Goal: Task Accomplishment & Management: Use online tool/utility

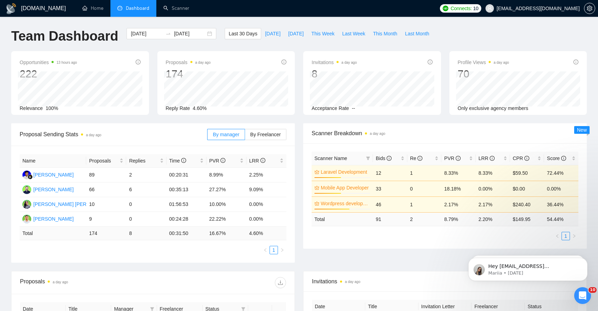
click at [138, 12] on li "Dashboard" at bounding box center [133, 8] width 46 height 17
click at [96, 6] on link "Home" at bounding box center [92, 8] width 21 height 6
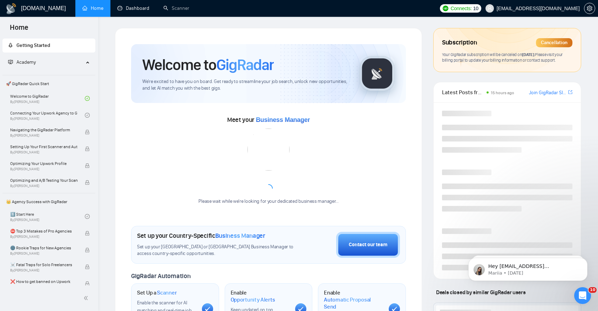
click at [131, 7] on link "Dashboard" at bounding box center [133, 8] width 32 height 6
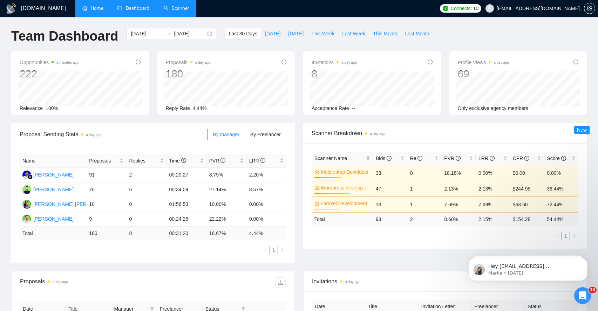
click at [182, 10] on link "Scanner" at bounding box center [176, 8] width 26 height 6
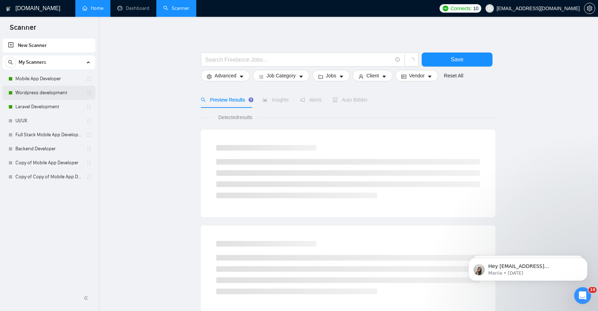
click at [67, 93] on link "Wordpress development" at bounding box center [48, 93] width 67 height 14
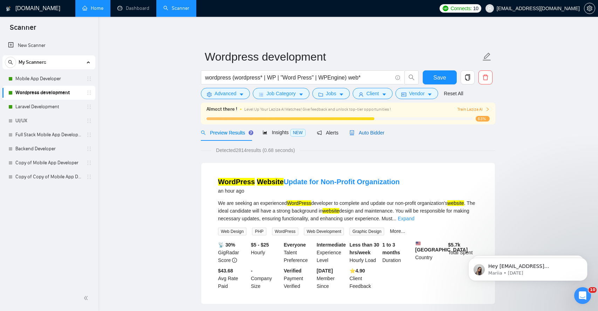
click at [371, 132] on span "Auto Bidder" at bounding box center [366, 133] width 35 height 6
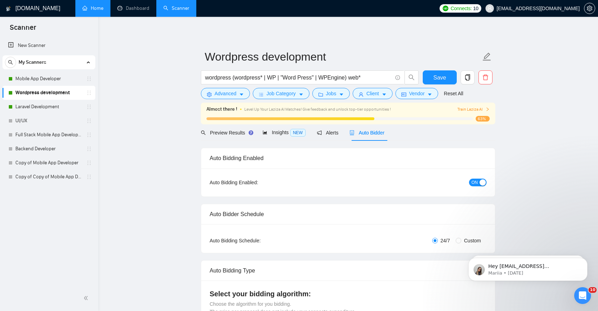
radio input "false"
radio input "true"
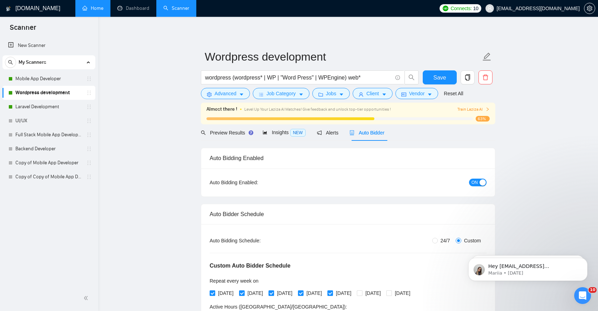
click at [474, 182] on span "ON" at bounding box center [474, 183] width 6 height 8
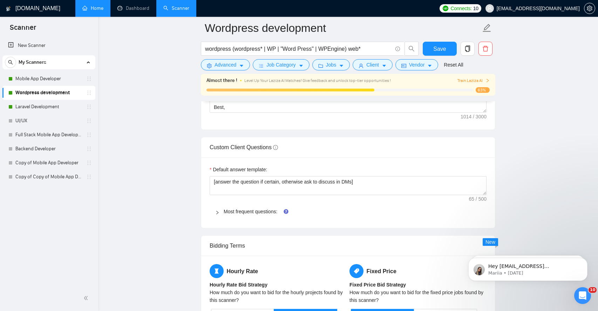
scroll to position [955, 0]
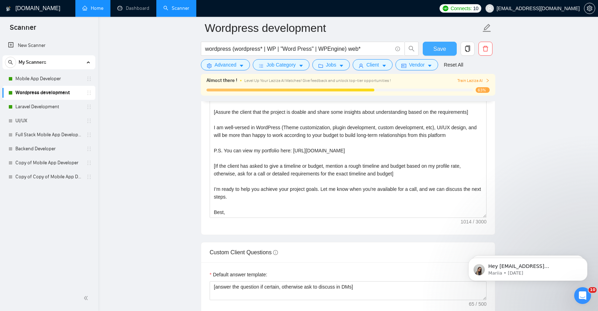
click at [441, 52] on span "Save" at bounding box center [439, 48] width 13 height 9
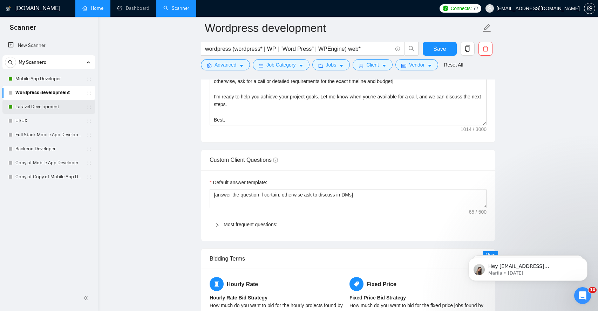
click at [53, 107] on link "Laravel Development" at bounding box center [48, 107] width 67 height 14
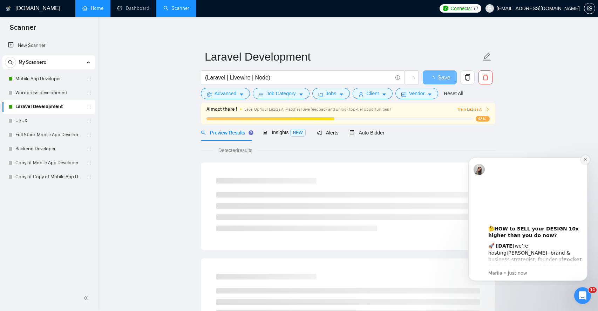
click at [585, 161] on icon "Dismiss notification" at bounding box center [585, 160] width 4 height 4
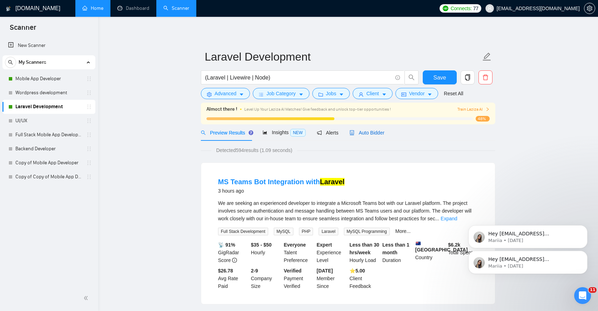
click at [368, 133] on span "Auto Bidder" at bounding box center [366, 133] width 35 height 6
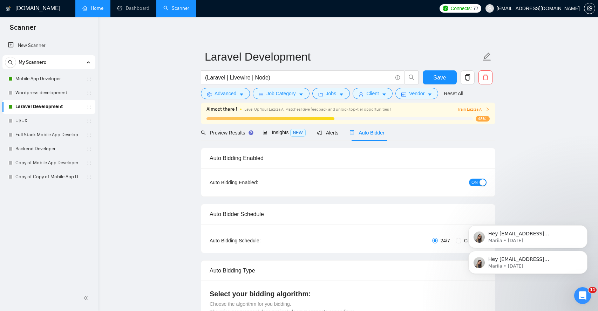
radio input "false"
radio input "true"
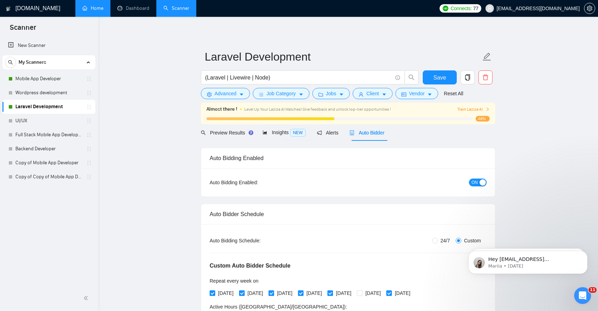
click at [474, 186] on span "ON" at bounding box center [474, 183] width 6 height 8
click at [435, 81] on span "Save" at bounding box center [439, 77] width 13 height 9
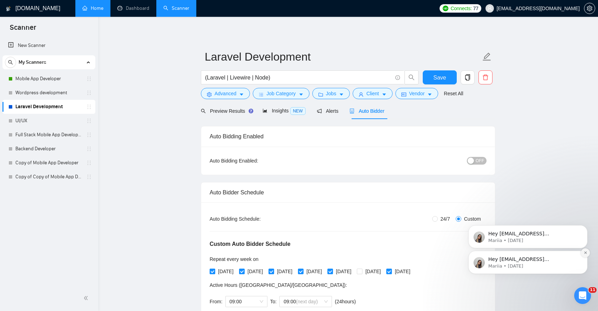
click at [585, 253] on icon "Dismiss notification" at bounding box center [585, 253] width 2 height 2
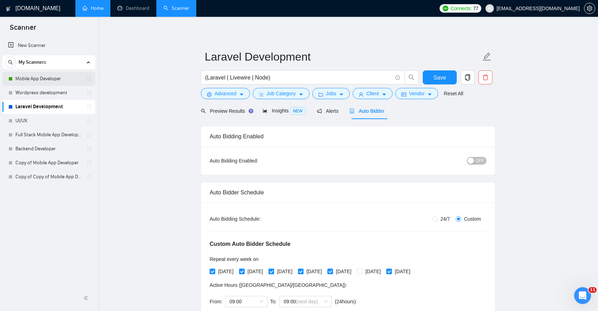
click at [54, 79] on link "Mobile App Developer" at bounding box center [48, 79] width 67 height 14
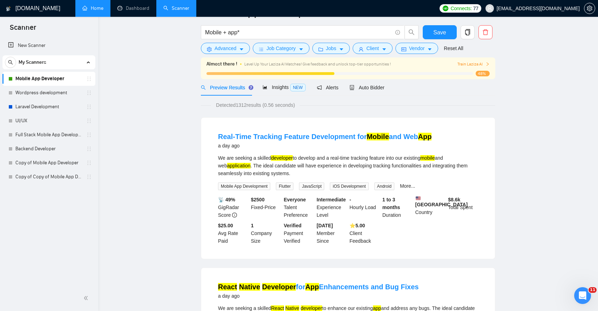
scroll to position [9, 0]
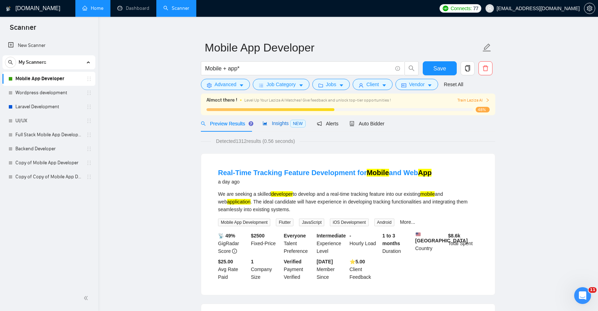
click at [279, 124] on span "Insights NEW" at bounding box center [283, 124] width 43 height 6
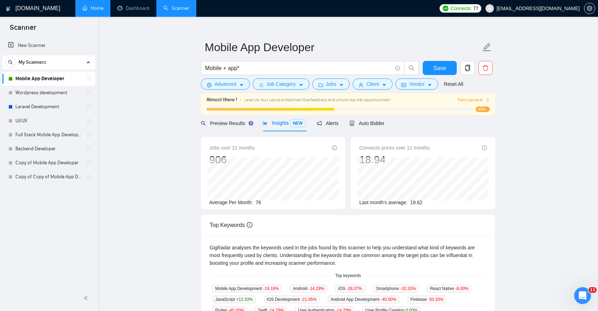
scroll to position [9, 0]
click at [224, 125] on span "Preview Results" at bounding box center [226, 124] width 50 height 6
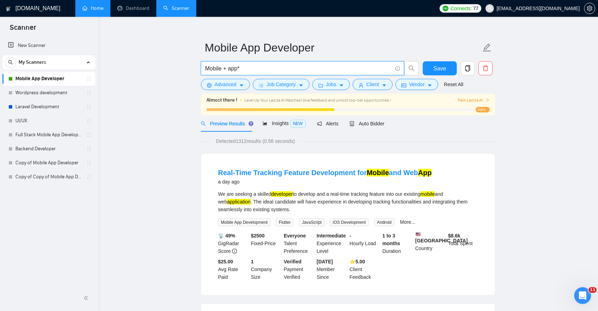
click at [250, 69] on input "Mobile + app*" at bounding box center [298, 68] width 187 height 9
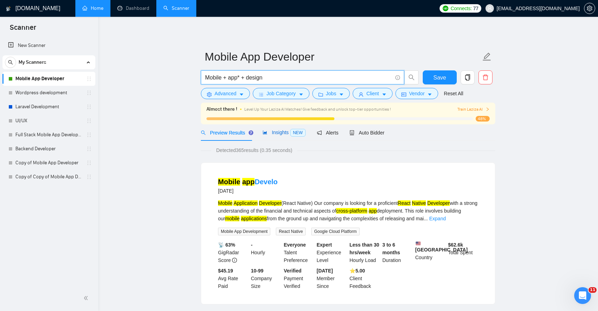
click at [280, 131] on span "Insights NEW" at bounding box center [283, 133] width 43 height 6
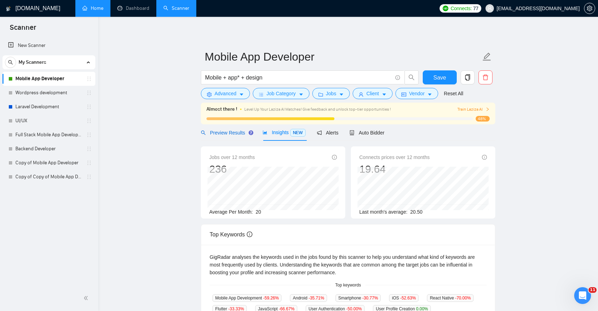
click at [231, 133] on span "Preview Results" at bounding box center [226, 133] width 50 height 6
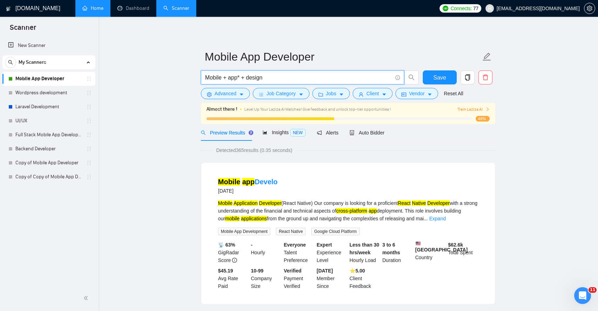
click at [266, 79] on input "Mobile + app* + design" at bounding box center [298, 77] width 187 height 9
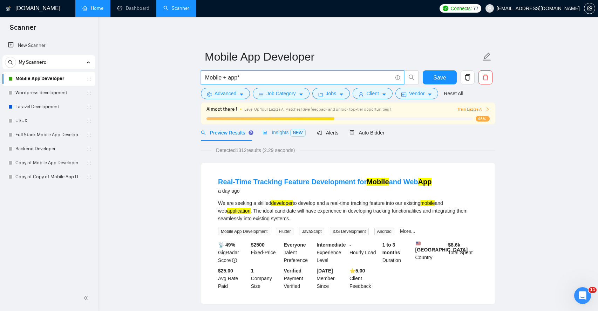
type input "Mobile + app*"
click at [278, 137] on div "Insights NEW" at bounding box center [283, 132] width 43 height 16
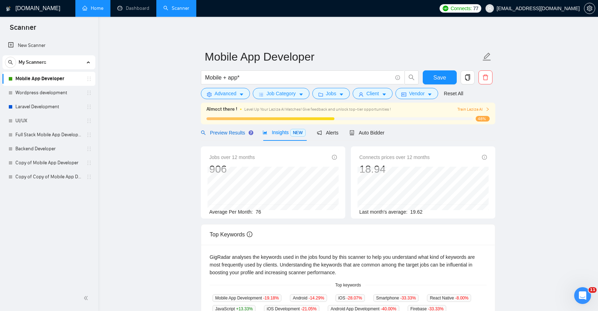
click at [229, 134] on span "Preview Results" at bounding box center [226, 133] width 50 height 6
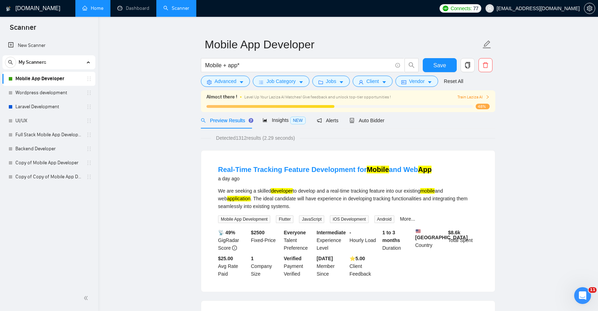
scroll to position [11, 0]
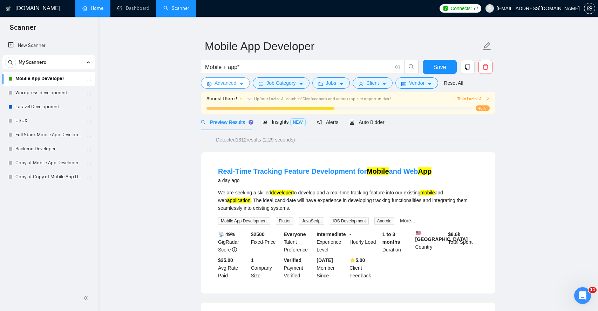
click at [243, 83] on icon "caret-down" at bounding box center [242, 84] width 4 height 2
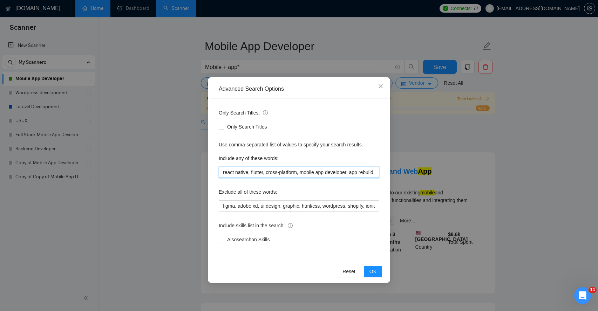
scroll to position [0, 20]
drag, startPoint x: 223, startPoint y: 172, endPoint x: 384, endPoint y: 174, distance: 160.5
click at [384, 174] on div "Only Search Titles: Only Search Titles Use comma-separated list of values to sp…" at bounding box center [298, 180] width 177 height 163
click at [365, 177] on input "react native, flutter, cross-platform, mobile app developer, app rebuild, expo" at bounding box center [299, 172] width 160 height 11
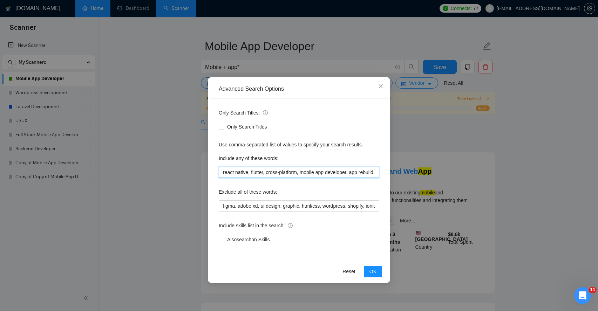
drag, startPoint x: 378, startPoint y: 174, endPoint x: 207, endPoint y: 164, distance: 170.6
click at [208, 164] on div "Advanced Search Options Only Search Titles: Only Search Titles Use comma-separa…" at bounding box center [299, 180] width 182 height 206
click at [268, 173] on input "react native, flutter, cross-platform, mobile app developer, app rebuild, expo" at bounding box center [299, 172] width 160 height 11
drag, startPoint x: 305, startPoint y: 173, endPoint x: 385, endPoint y: 172, distance: 80.6
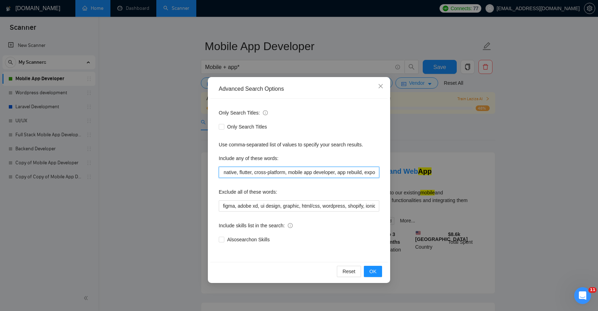
click at [385, 172] on div "Only Search Titles: Only Search Titles Use comma-separated list of values to sp…" at bounding box center [298, 180] width 177 height 163
click at [356, 173] on input "react native, flutter, cross-platform, mobile app developer, app rebuild, expo" at bounding box center [299, 172] width 160 height 11
click at [370, 174] on input "react native, flutter, cross-platform, mobile app developer, app rebuild, expo" at bounding box center [299, 172] width 160 height 11
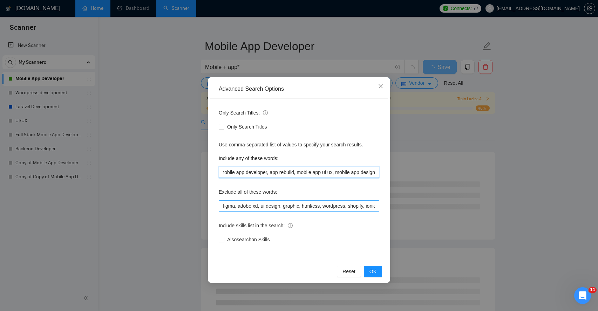
type input "react native, flutter, cross-platform, mobile app developer, app rebuild, mobil…"
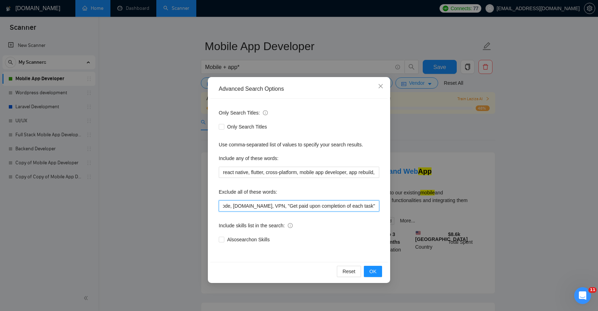
scroll to position [0, 542]
drag, startPoint x: 221, startPoint y: 207, endPoint x: 383, endPoint y: 208, distance: 161.5
click at [383, 208] on div "Only Search Titles: Only Search Titles Use comma-separated list of values to sp…" at bounding box center [298, 180] width 177 height 163
click at [302, 207] on input "figma, adobe xd, ui design, graphic, html/css, wordpress, shopify, ionic, [PERS…" at bounding box center [299, 205] width 160 height 11
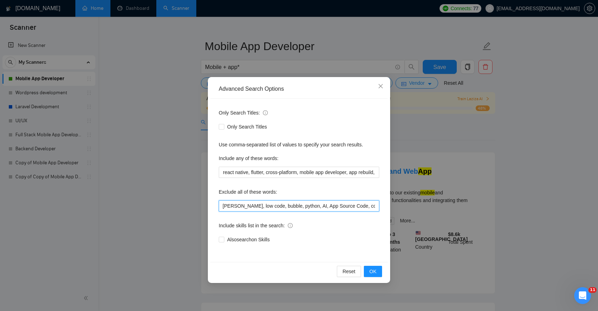
click at [296, 208] on input "figma, adobe xd, ui design, graphic, html/css, wordpress, shopify, ionic, [PERS…" at bounding box center [299, 205] width 160 height 11
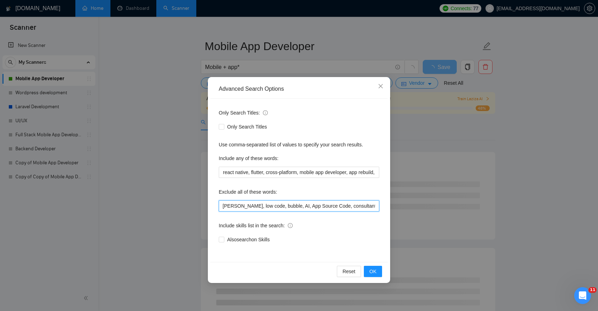
click at [297, 207] on input "figma, adobe xd, ui design, graphic, html/css, wordpress, shopify, ionic, [PERS…" at bounding box center [299, 205] width 160 height 11
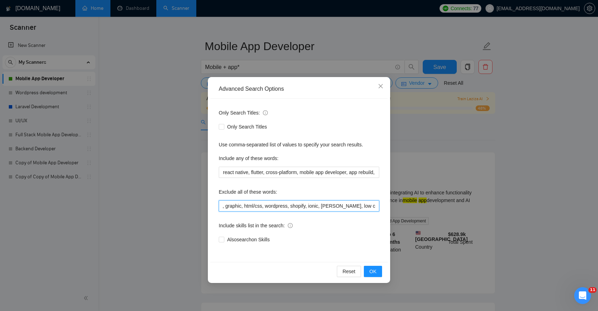
scroll to position [0, 0]
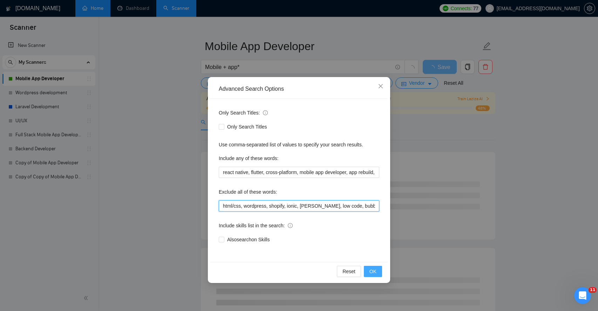
type input "html/css, wordpress, shopify, ionic, [PERSON_NAME], low code, bubble, App Sourc…"
click at [377, 272] on button "OK" at bounding box center [373, 271] width 18 height 11
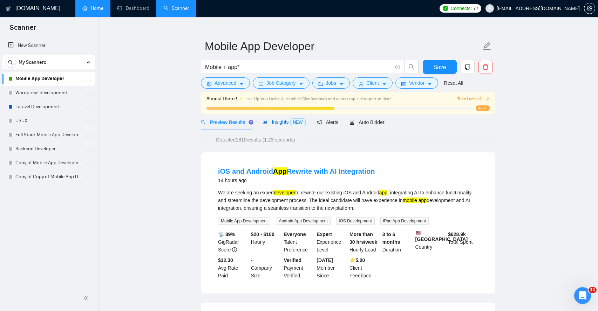
click at [274, 122] on span "Insights NEW" at bounding box center [283, 122] width 43 height 6
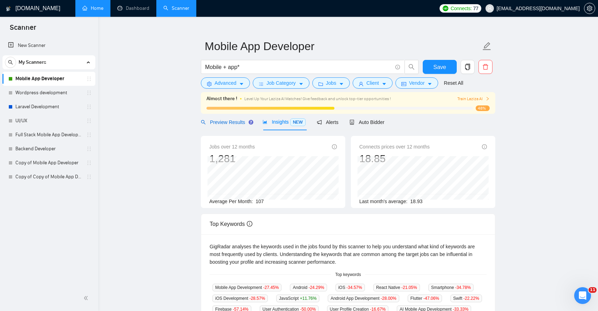
click at [218, 125] on div "Preview Results" at bounding box center [226, 122] width 50 height 8
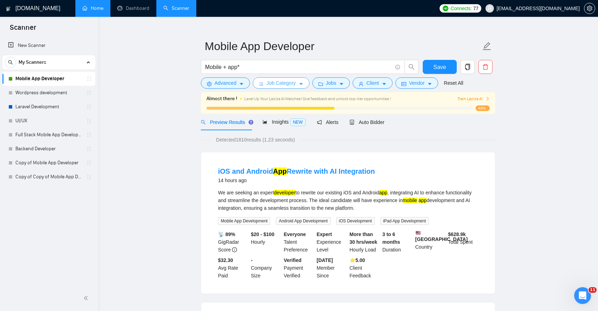
click at [303, 85] on icon "caret-down" at bounding box center [301, 84] width 5 height 5
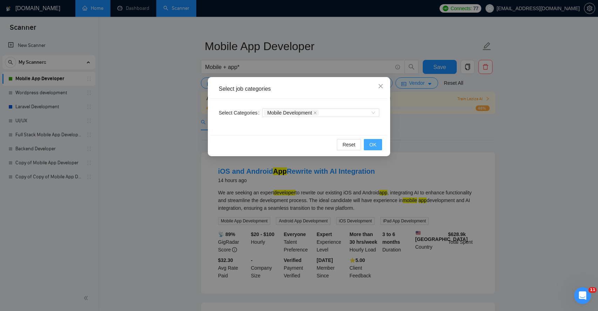
click at [373, 143] on span "OK" at bounding box center [372, 145] width 7 height 8
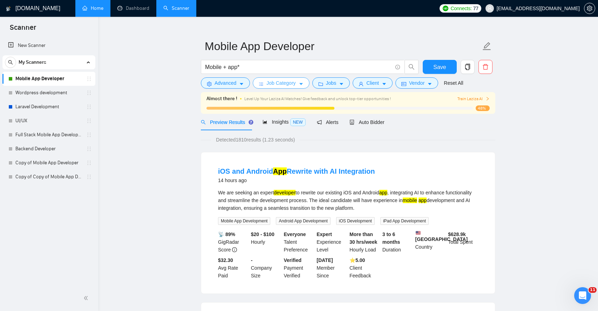
click at [302, 83] on icon "caret-down" at bounding box center [301, 84] width 5 height 5
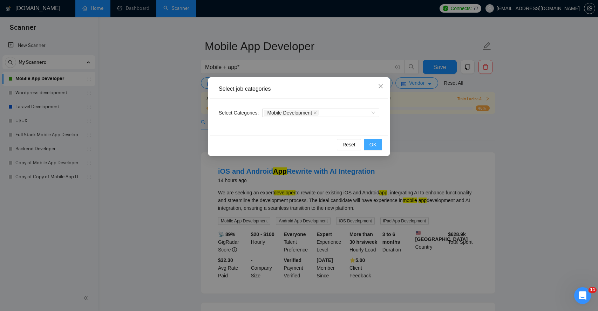
click at [372, 144] on span "OK" at bounding box center [372, 145] width 7 height 8
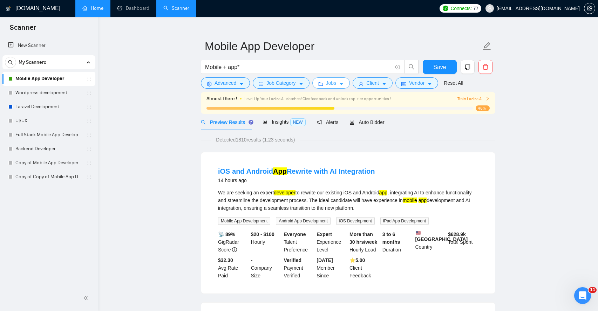
click at [344, 85] on icon "caret-down" at bounding box center [341, 84] width 5 height 5
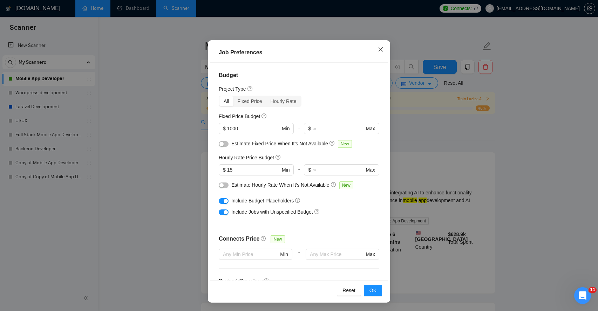
click at [382, 50] on icon "close" at bounding box center [380, 49] width 4 height 4
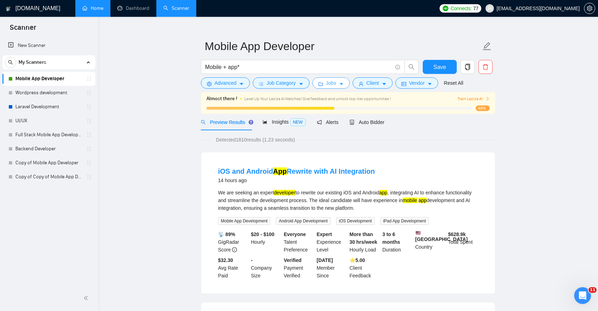
scroll to position [7, 0]
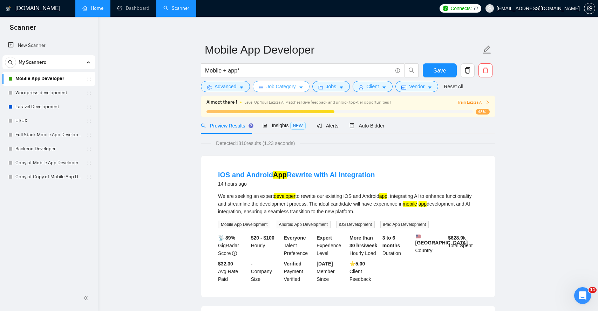
click at [305, 90] on button "Job Category" at bounding box center [281, 86] width 56 height 11
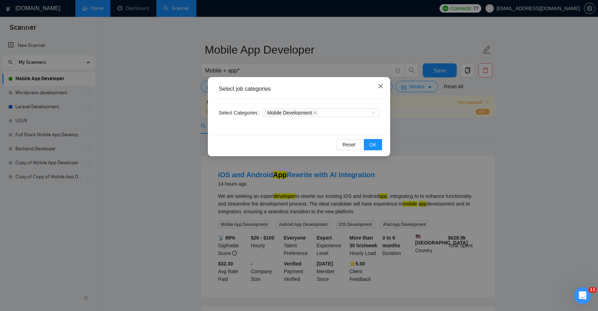
click at [379, 84] on icon "close" at bounding box center [381, 86] width 6 height 6
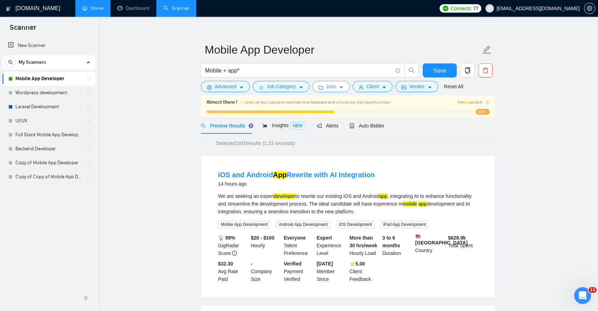
click at [344, 88] on icon "caret-down" at bounding box center [341, 87] width 5 height 5
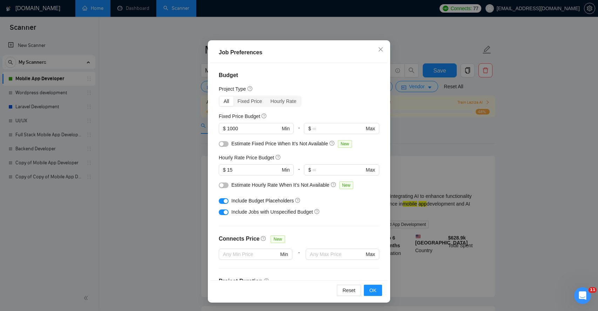
scroll to position [32, 0]
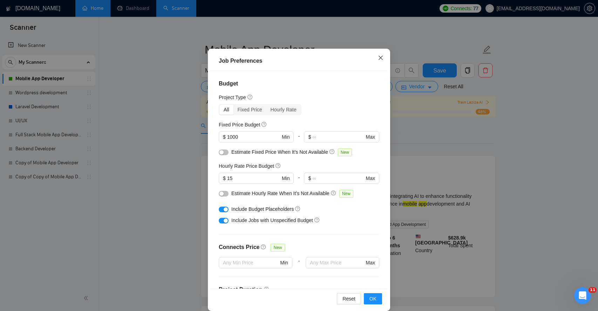
click at [382, 58] on icon "close" at bounding box center [381, 58] width 6 height 6
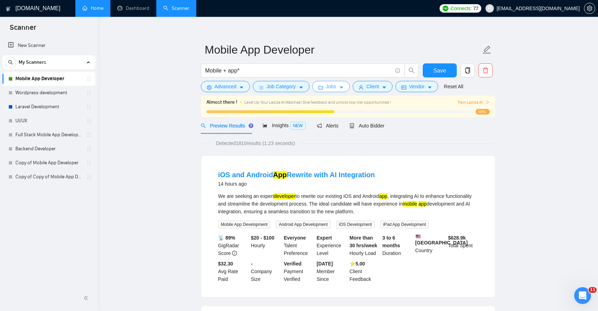
scroll to position [0, 0]
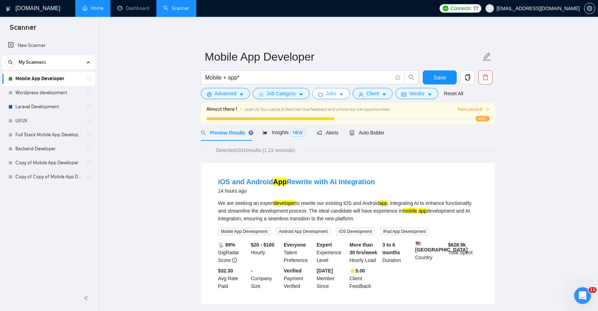
click at [344, 94] on icon "caret-down" at bounding box center [341, 94] width 5 height 5
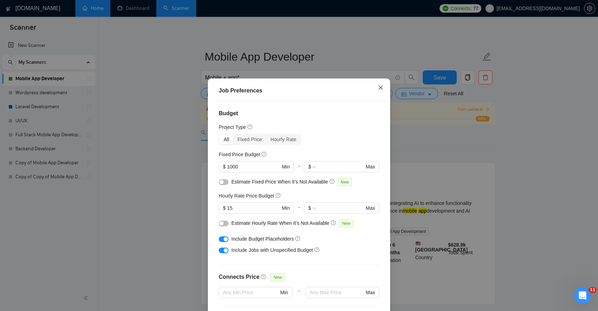
click at [378, 90] on icon "close" at bounding box center [381, 88] width 6 height 6
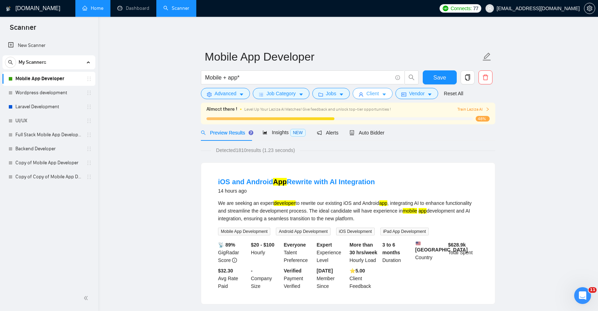
click at [388, 97] on button "Client" at bounding box center [372, 93] width 40 height 11
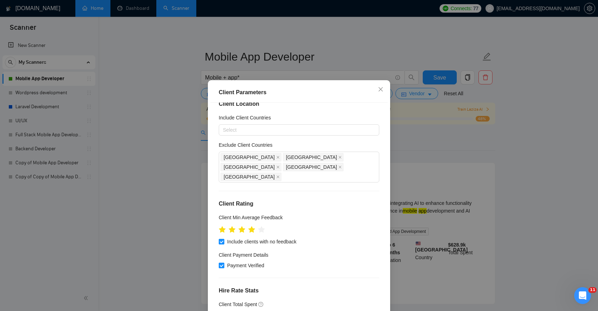
scroll to position [19, 0]
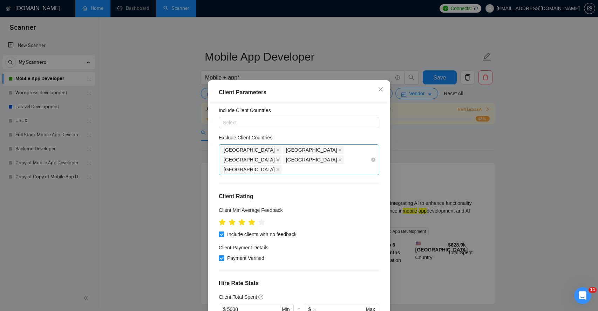
click at [280, 158] on icon "close" at bounding box center [278, 160] width 4 height 4
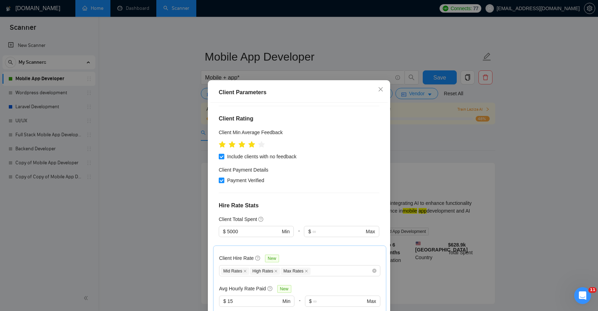
scroll to position [112, 0]
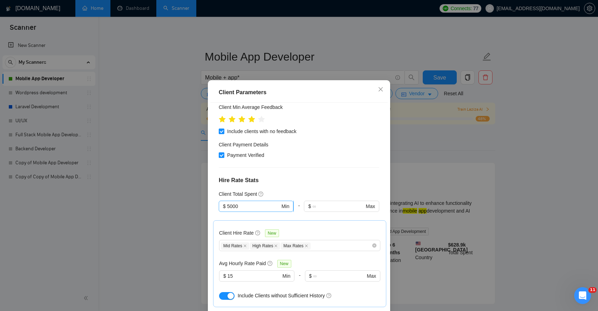
click at [230, 203] on input "5000" at bounding box center [253, 207] width 53 height 8
click at [233, 208] on div "$1,000" at bounding box center [256, 211] width 67 height 8
type input "1000"
click at [308, 163] on div "Client Location Include Client Countries Select Exclude Client Countries [GEOGR…" at bounding box center [298, 212] width 177 height 218
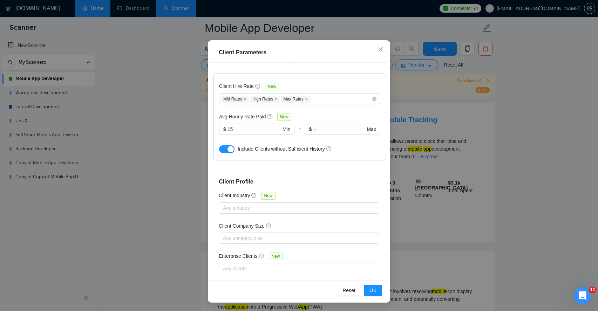
scroll to position [91, 0]
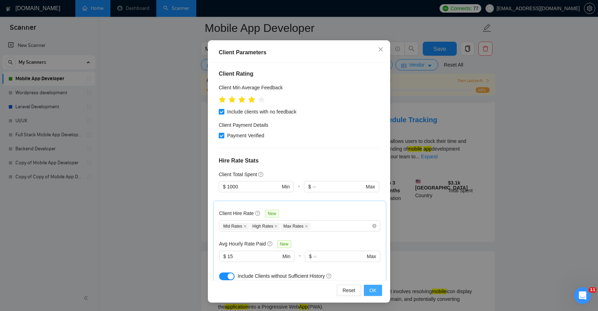
click at [375, 292] on span "OK" at bounding box center [372, 291] width 7 height 8
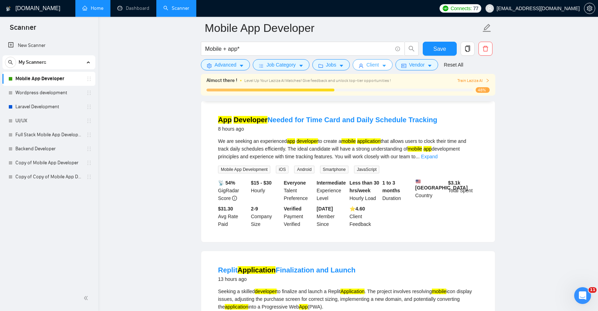
scroll to position [0, 0]
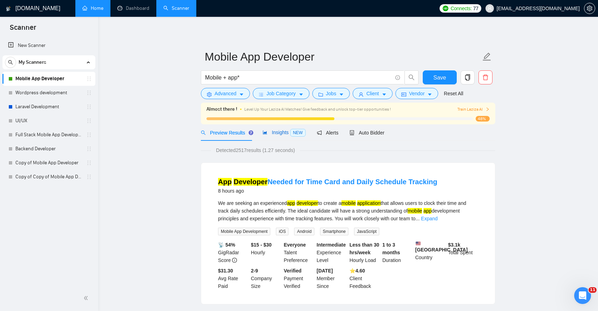
click at [273, 135] on span "Insights NEW" at bounding box center [283, 133] width 43 height 6
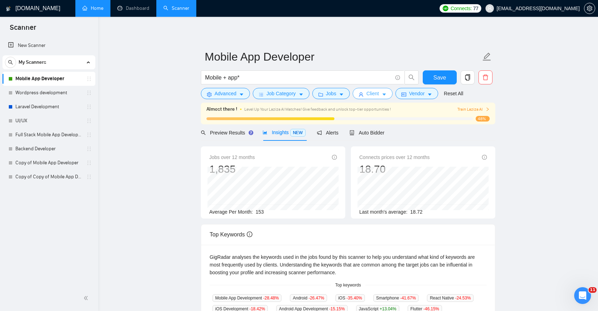
click at [387, 98] on button "Client" at bounding box center [372, 93] width 40 height 11
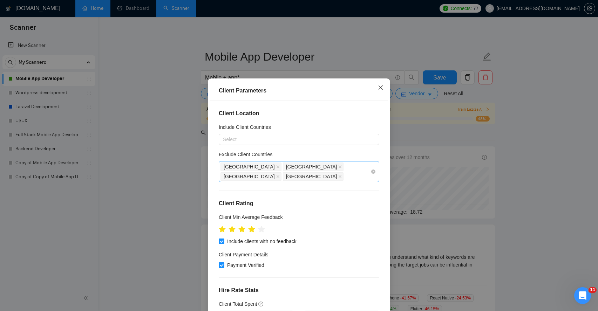
click at [381, 90] on icon "close" at bounding box center [380, 87] width 4 height 4
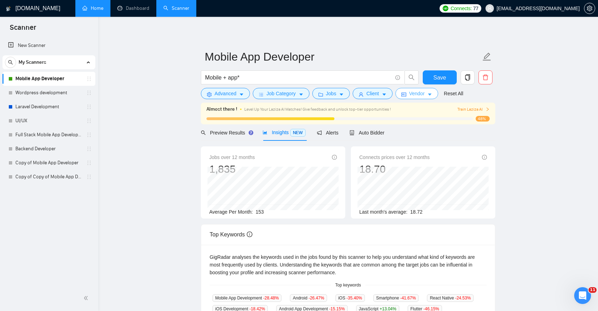
click at [432, 93] on icon "caret-down" at bounding box center [429, 94] width 5 height 5
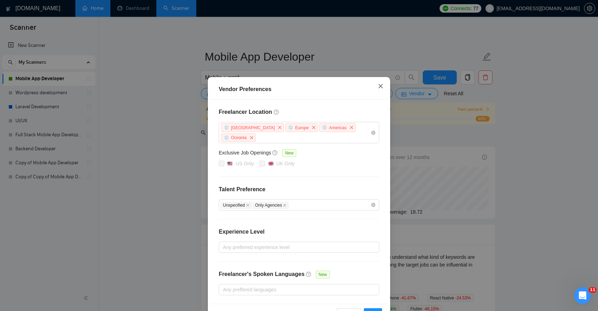
click at [382, 89] on icon "close" at bounding box center [381, 86] width 6 height 6
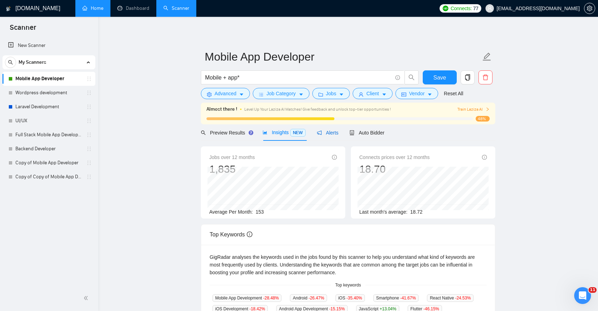
click at [335, 130] on span "Alerts" at bounding box center [328, 133] width 22 height 6
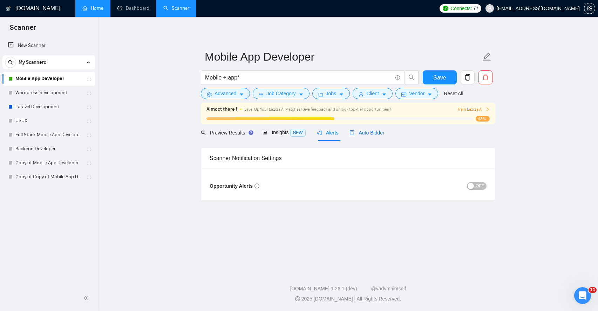
click at [370, 133] on span "Auto Bidder" at bounding box center [366, 133] width 35 height 6
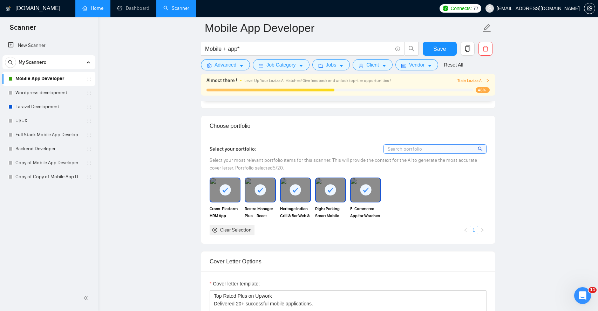
scroll to position [623, 0]
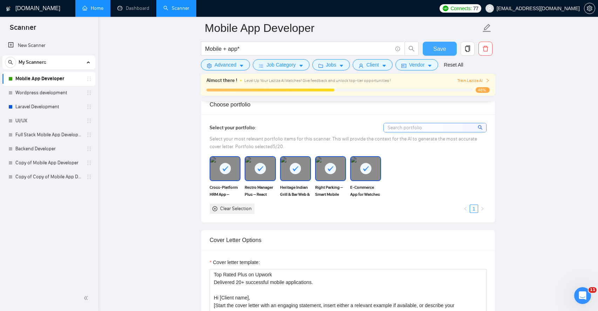
click at [440, 48] on span "Save" at bounding box center [439, 48] width 13 height 9
